Goal: Task Accomplishment & Management: Manage account settings

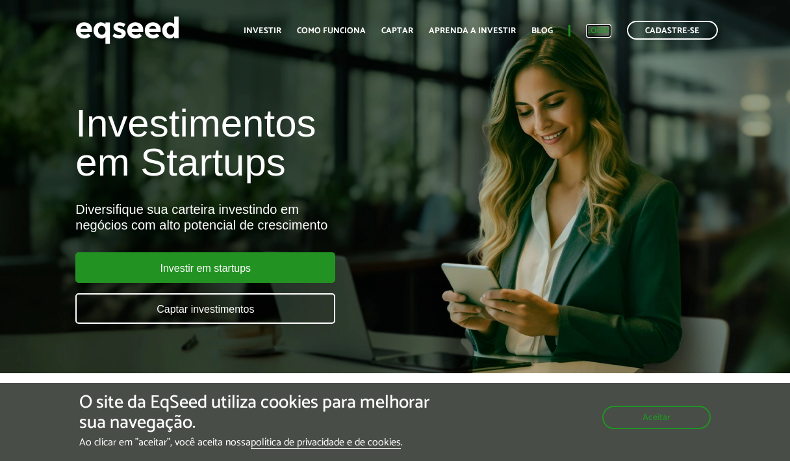
click at [597, 29] on link "Login" at bounding box center [598, 31] width 25 height 8
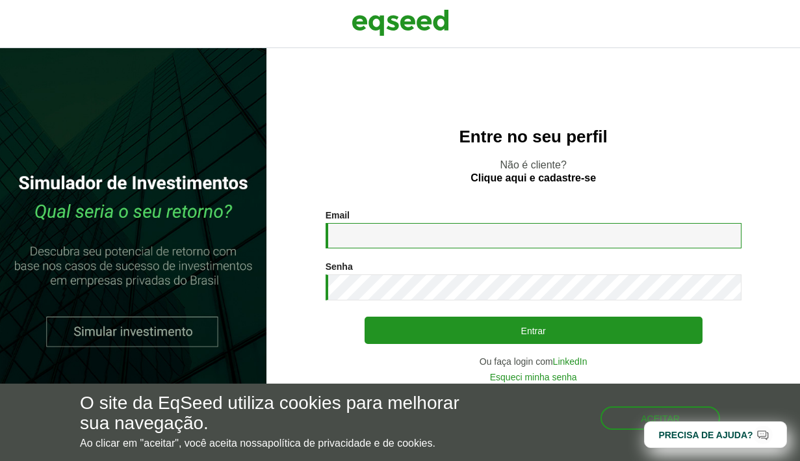
click at [387, 235] on input "Email *" at bounding box center [534, 235] width 416 height 25
type input "**********"
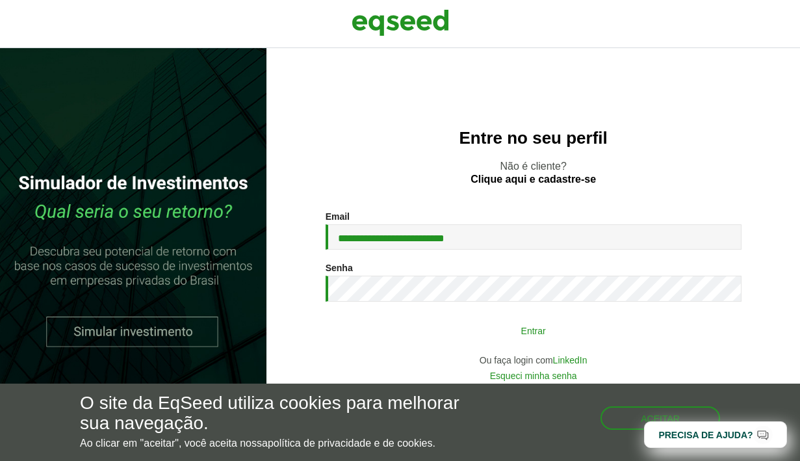
click at [535, 332] on button "Entrar" at bounding box center [534, 330] width 338 height 25
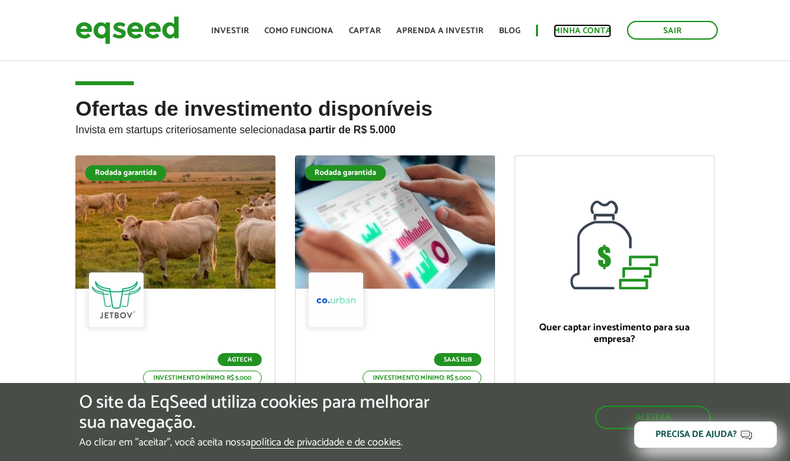
click at [588, 29] on link "Minha conta" at bounding box center [583, 31] width 58 height 8
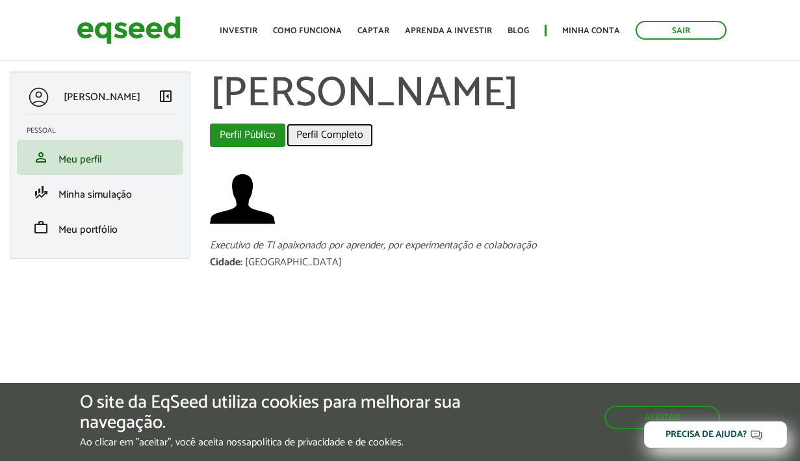
click at [345, 136] on link "Perfil Completo" at bounding box center [330, 134] width 86 height 23
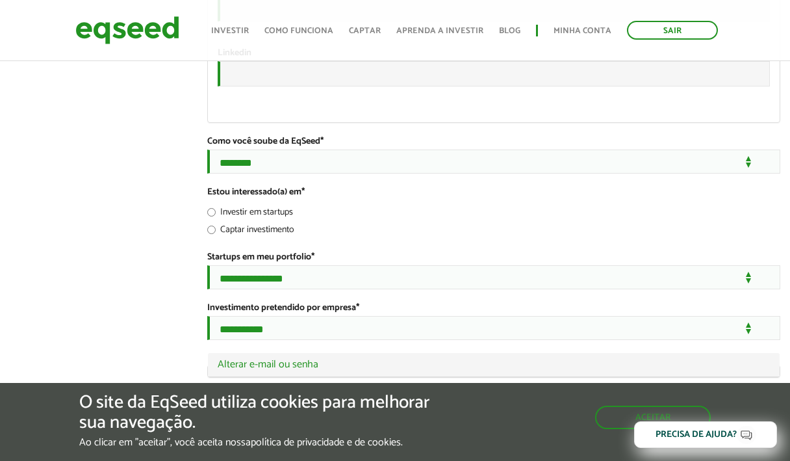
scroll to position [2511, 0]
click at [652, 412] on button "Aceitar" at bounding box center [654, 416] width 113 height 21
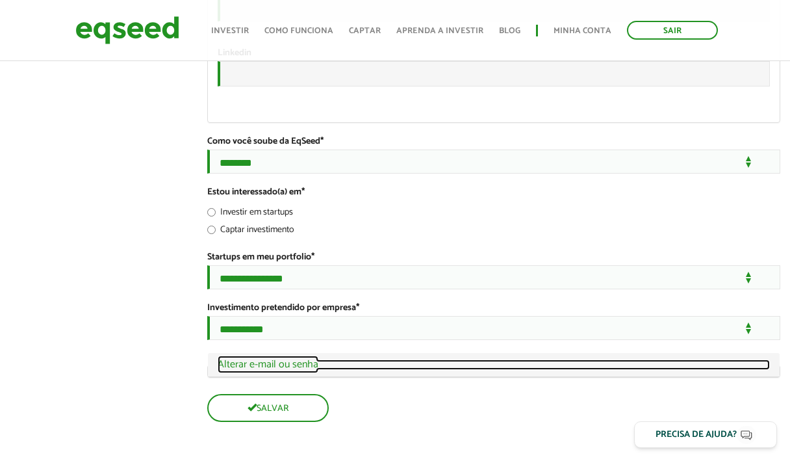
click at [420, 366] on link "Ocultar Alterar e-mail ou senha" at bounding box center [494, 364] width 552 height 10
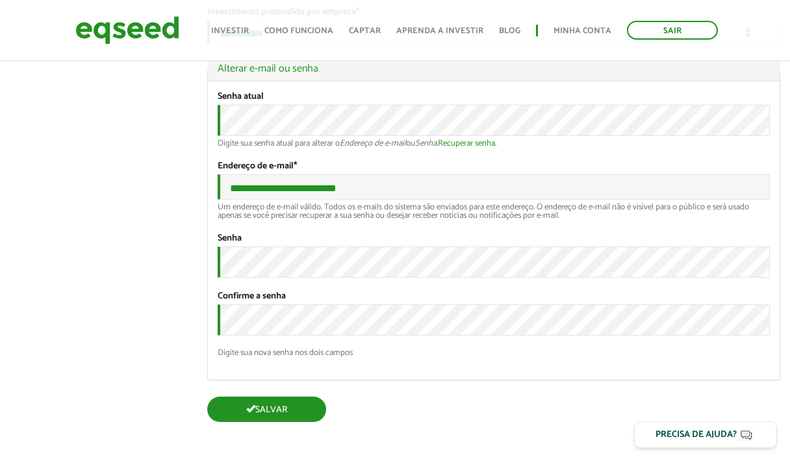
scroll to position [2811, 0]
click at [277, 407] on button "Salvar" at bounding box center [266, 408] width 119 height 25
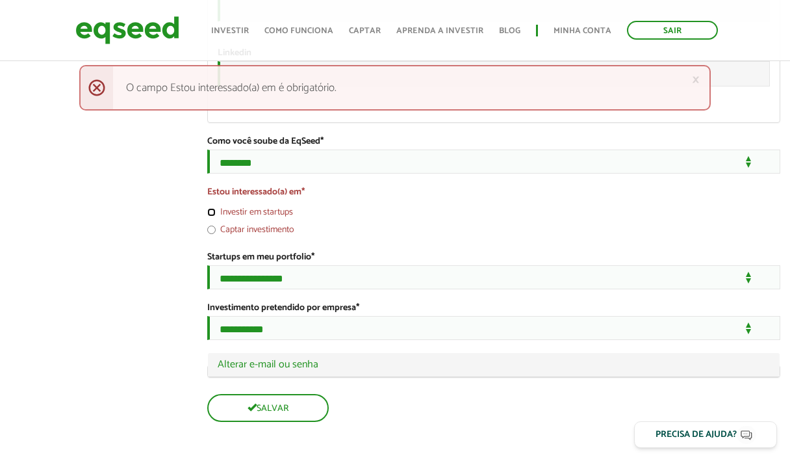
scroll to position [2511, 0]
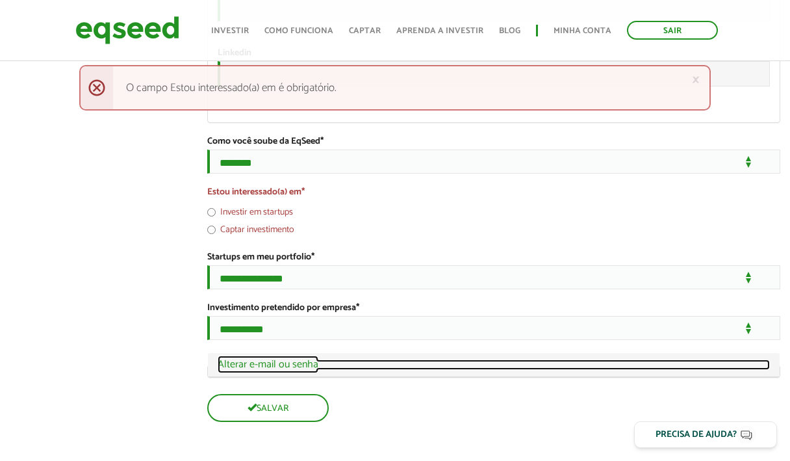
click at [372, 364] on link "Ocultar Alterar e-mail ou senha" at bounding box center [494, 364] width 552 height 10
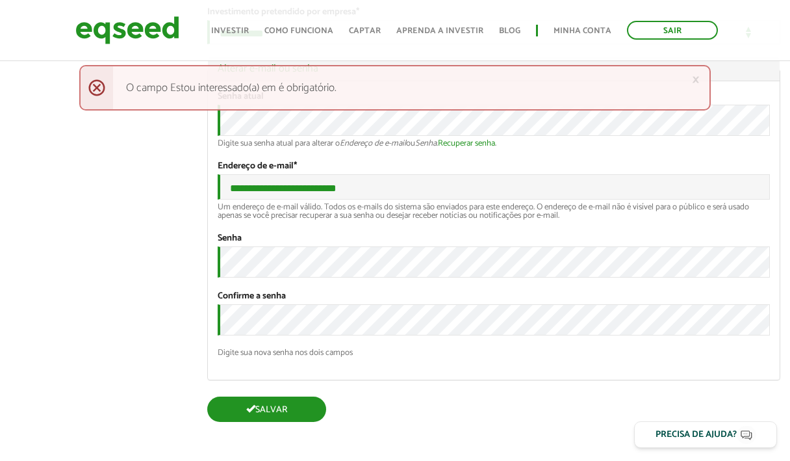
scroll to position [2811, 0]
click at [272, 406] on button "Salvar" at bounding box center [266, 408] width 119 height 25
